Goal: Check status: Check status

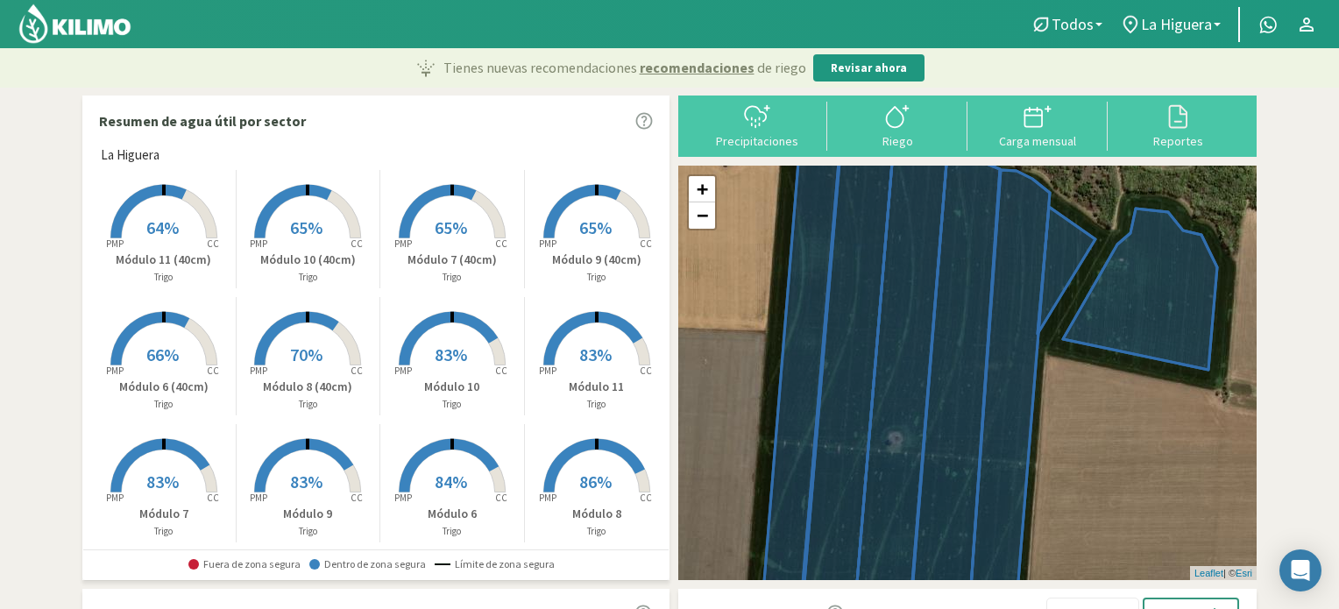
click at [179, 489] on rect at bounding box center [164, 494] width 140 height 140
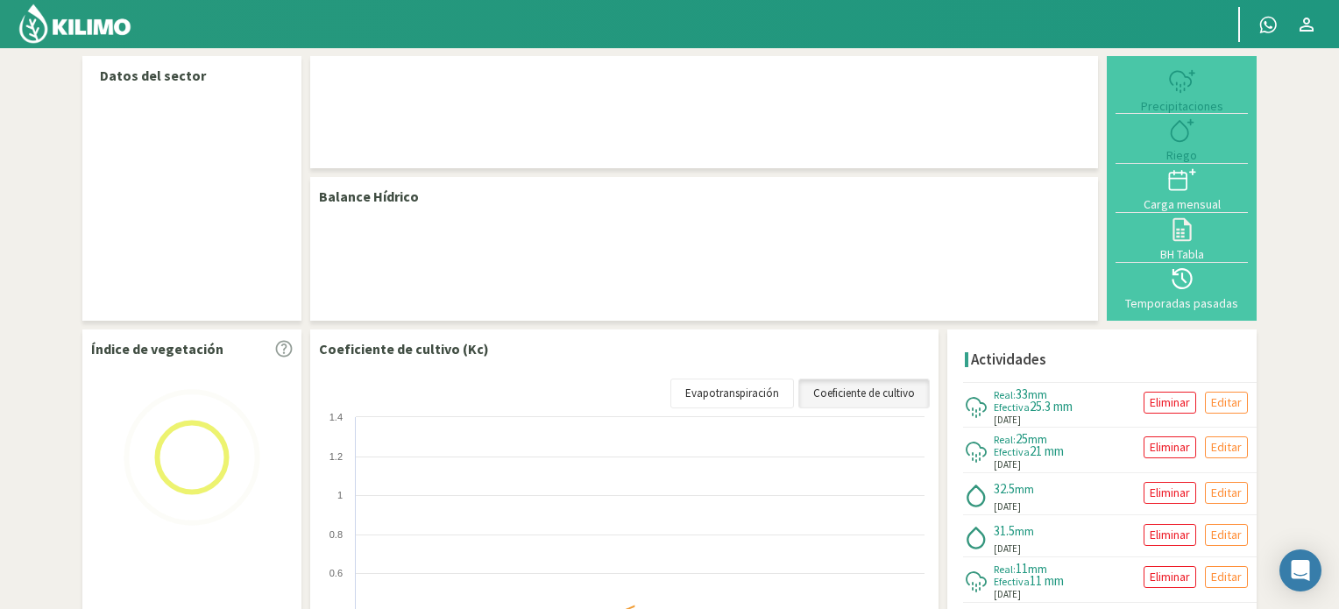
select select "1: Object"
select select "6: Object"
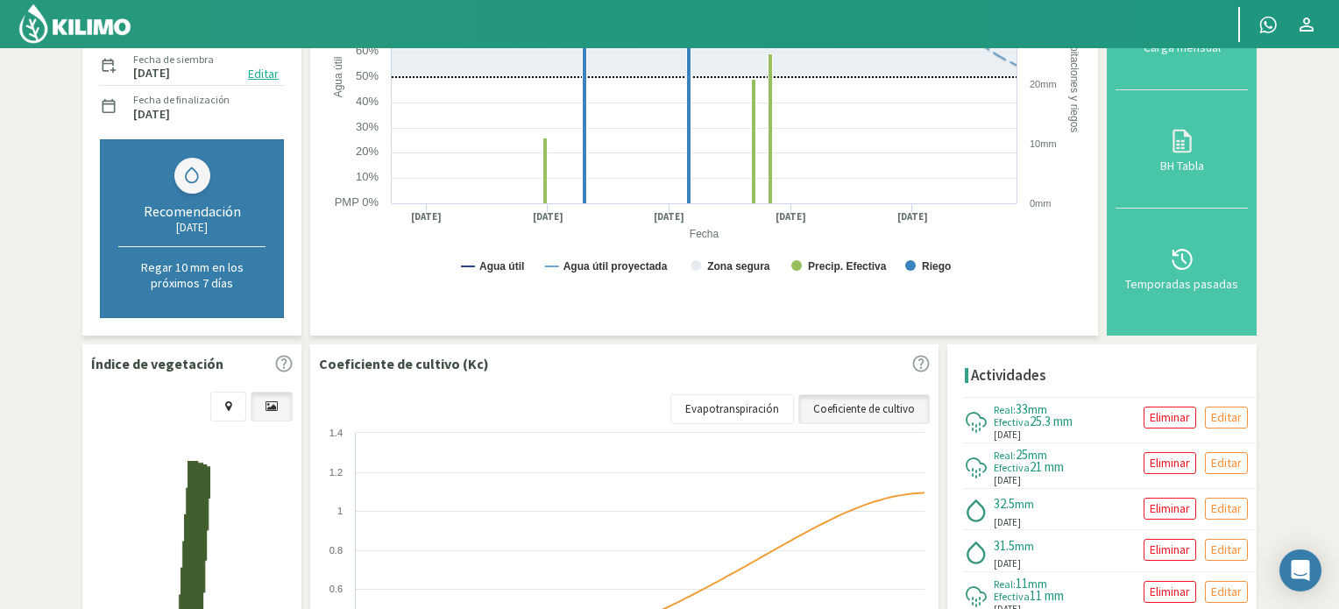
scroll to position [438, 0]
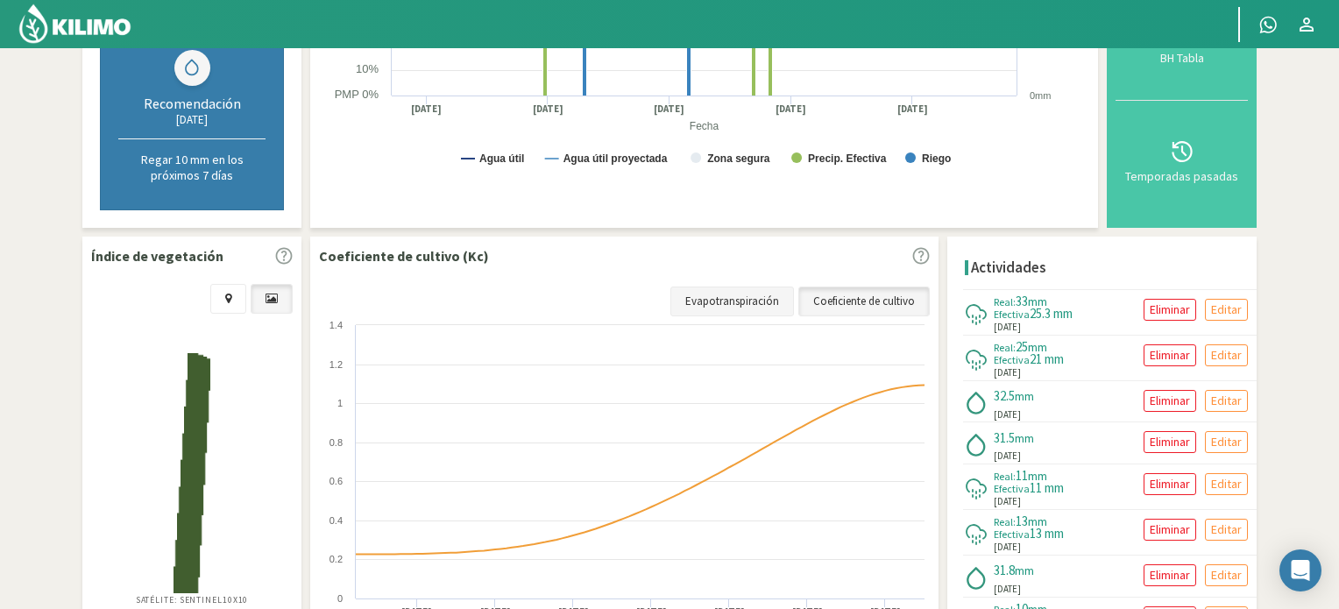
click at [770, 301] on link "Evapotranspiración" at bounding box center [732, 302] width 124 height 30
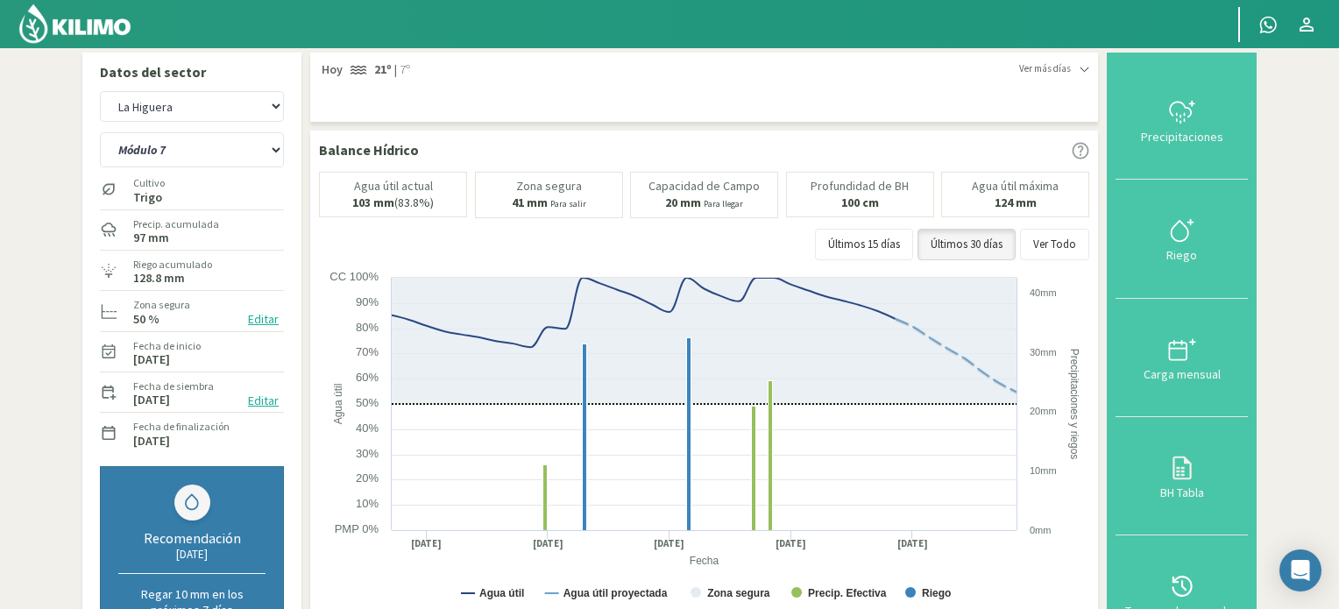
scroll to position [0, 0]
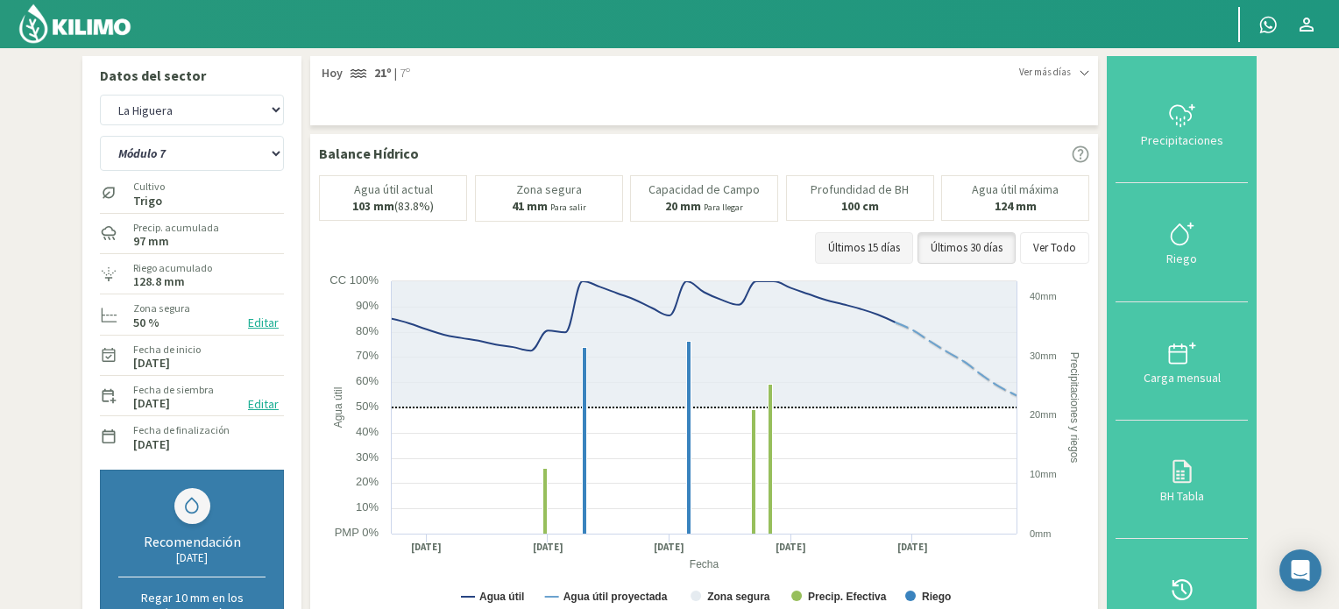
click at [897, 245] on button "Últimos 15 días" at bounding box center [864, 248] width 98 height 32
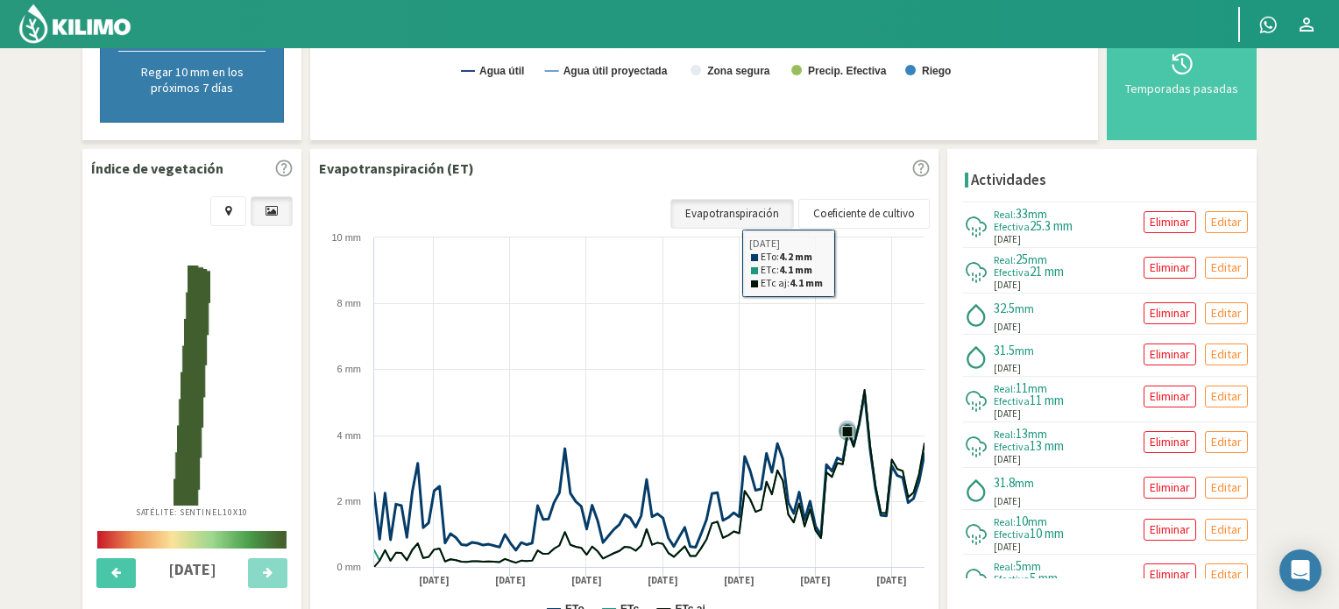
scroll to position [618, 0]
